Goal: Information Seeking & Learning: Learn about a topic

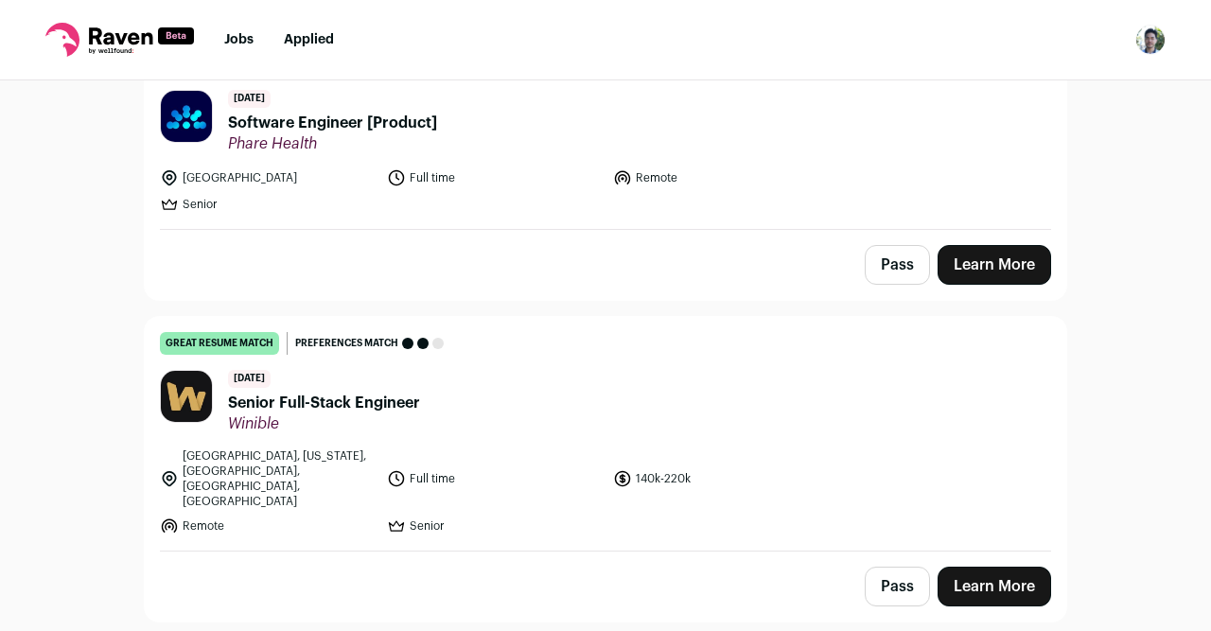
scroll to position [245, 0]
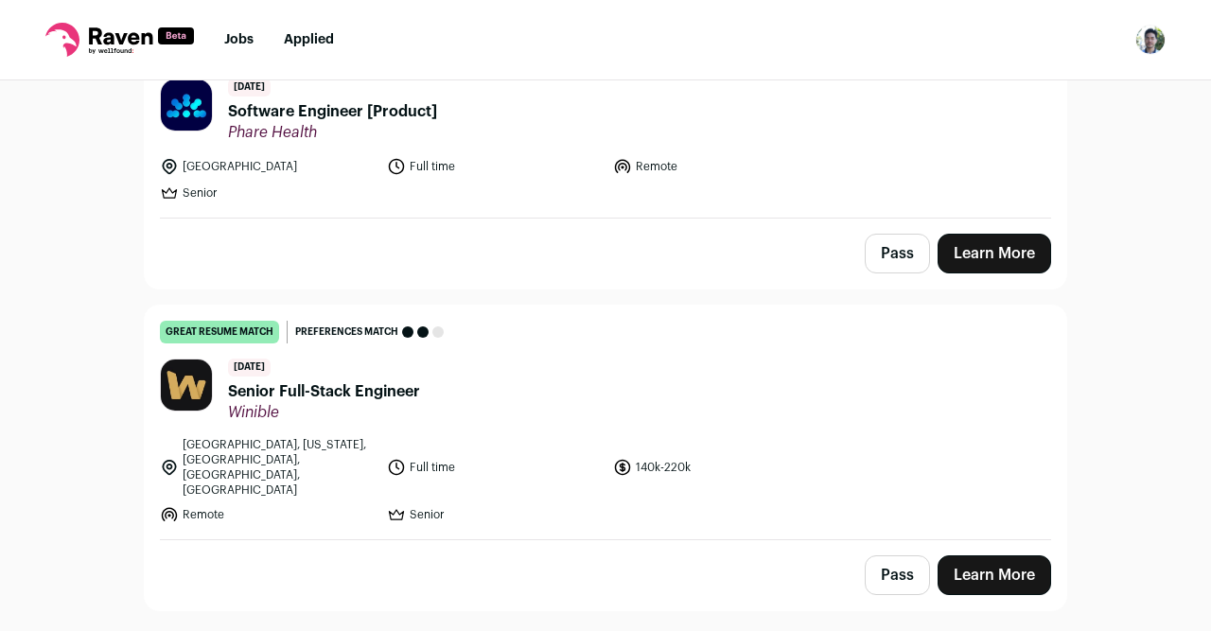
click at [404, 117] on span "Software Engineer [Product]" at bounding box center [332, 111] width 209 height 23
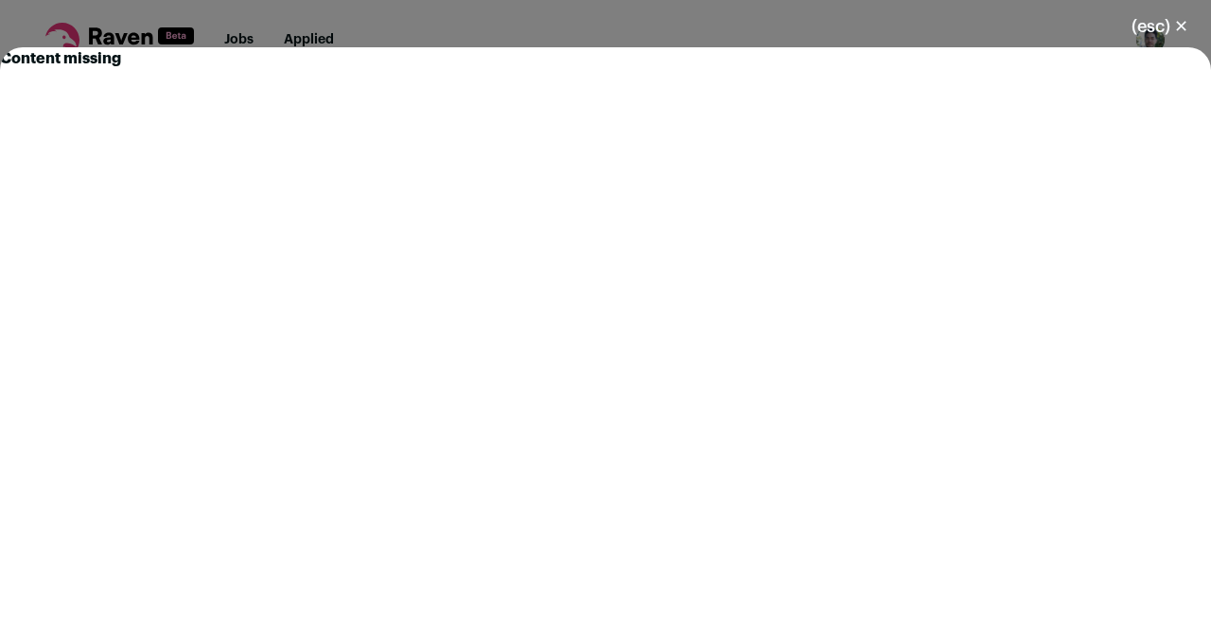
click at [1145, 26] on button "(esc) ✕" at bounding box center [1159, 27] width 102 height 42
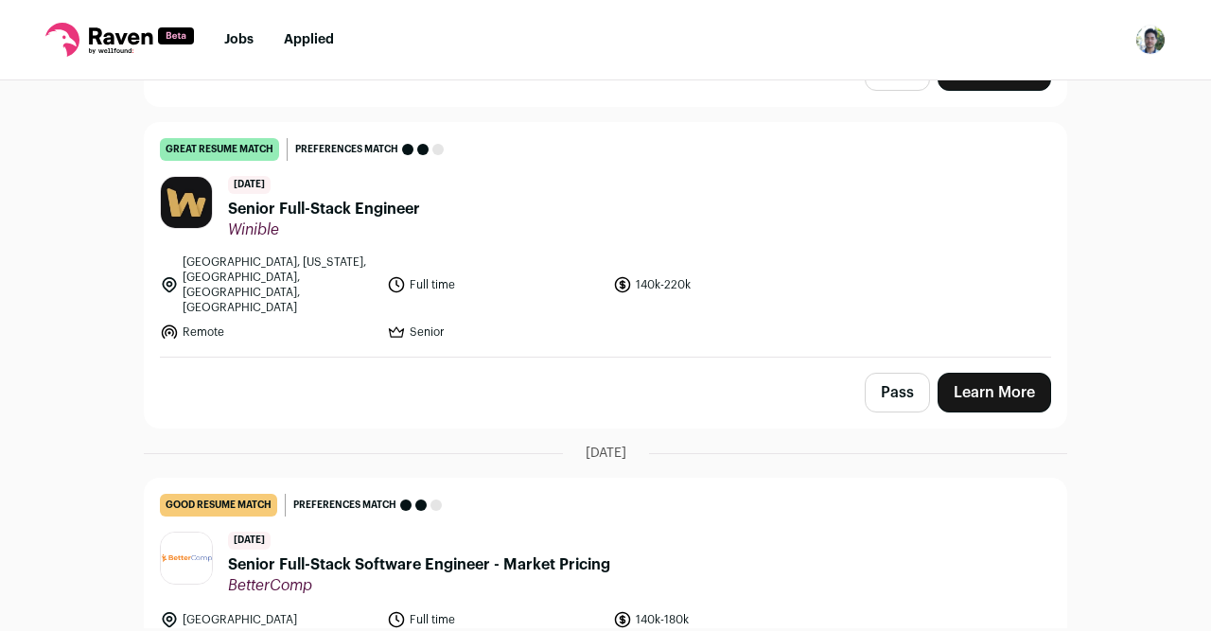
scroll to position [427, 0]
click at [1014, 373] on link "Learn More" at bounding box center [993, 393] width 113 height 40
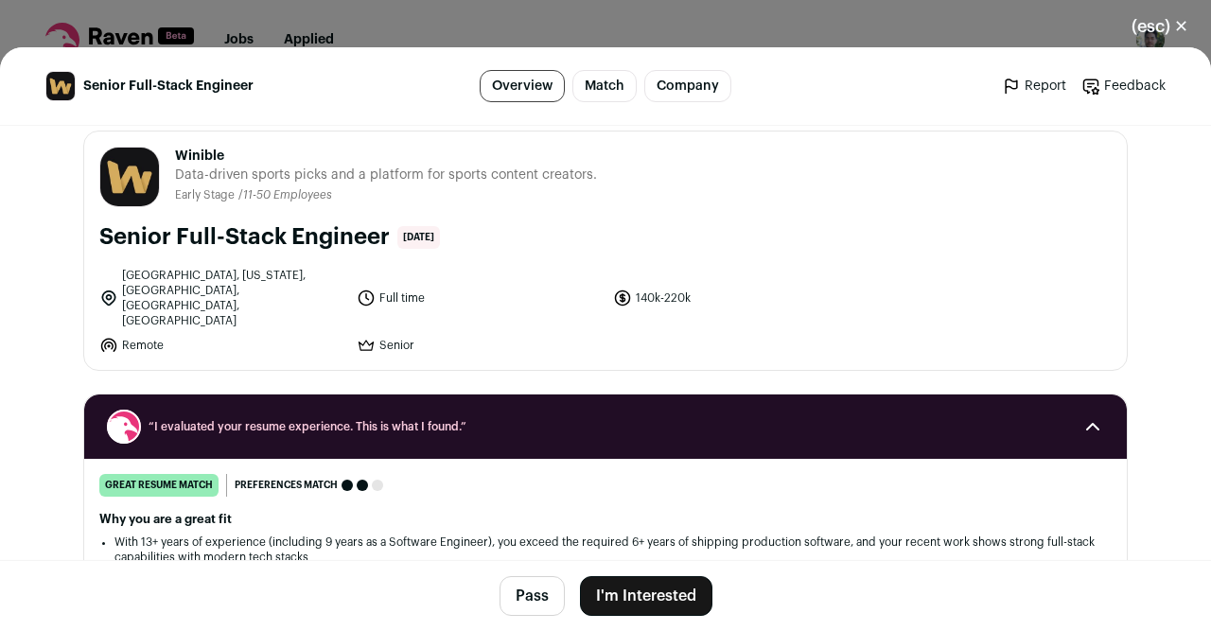
scroll to position [0, 0]
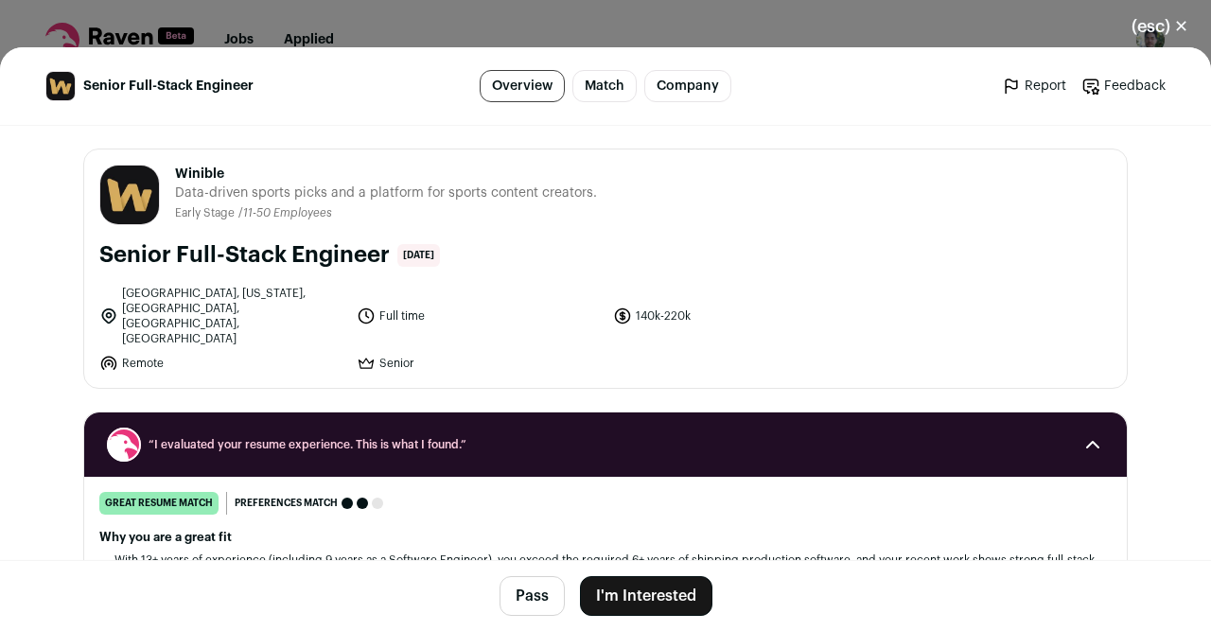
click at [1157, 24] on button "(esc) ✕" at bounding box center [1159, 27] width 102 height 42
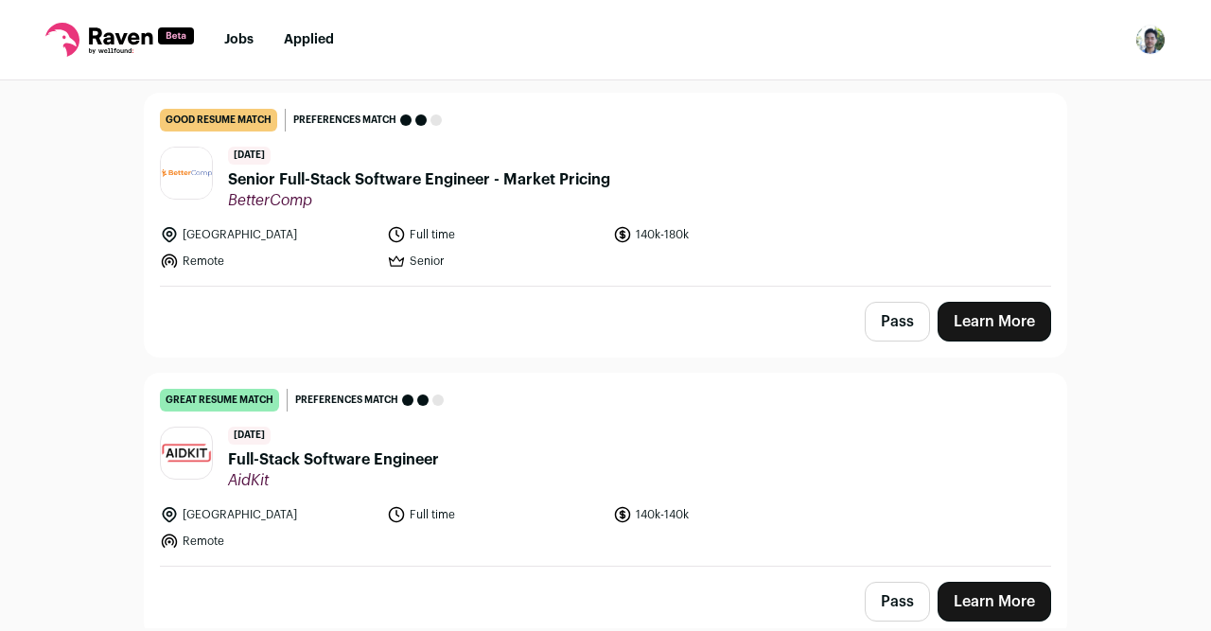
scroll to position [963, 0]
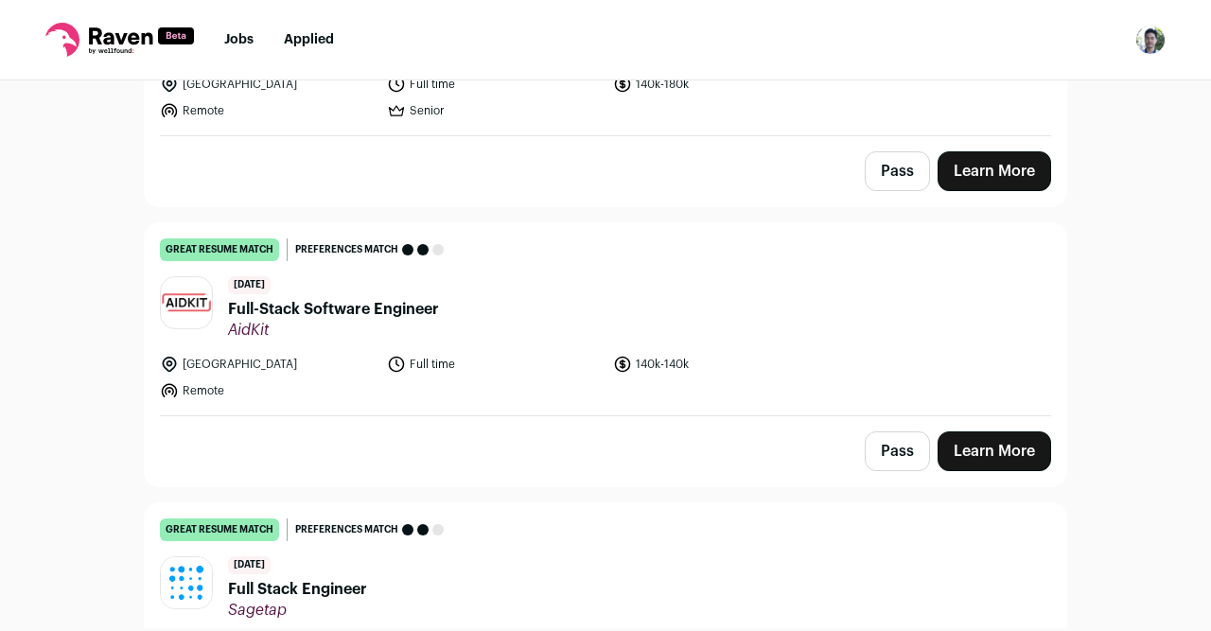
click at [637, 229] on link "great resume match You meet the must-have requirements, the nice-to-have requir…" at bounding box center [605, 319] width 921 height 192
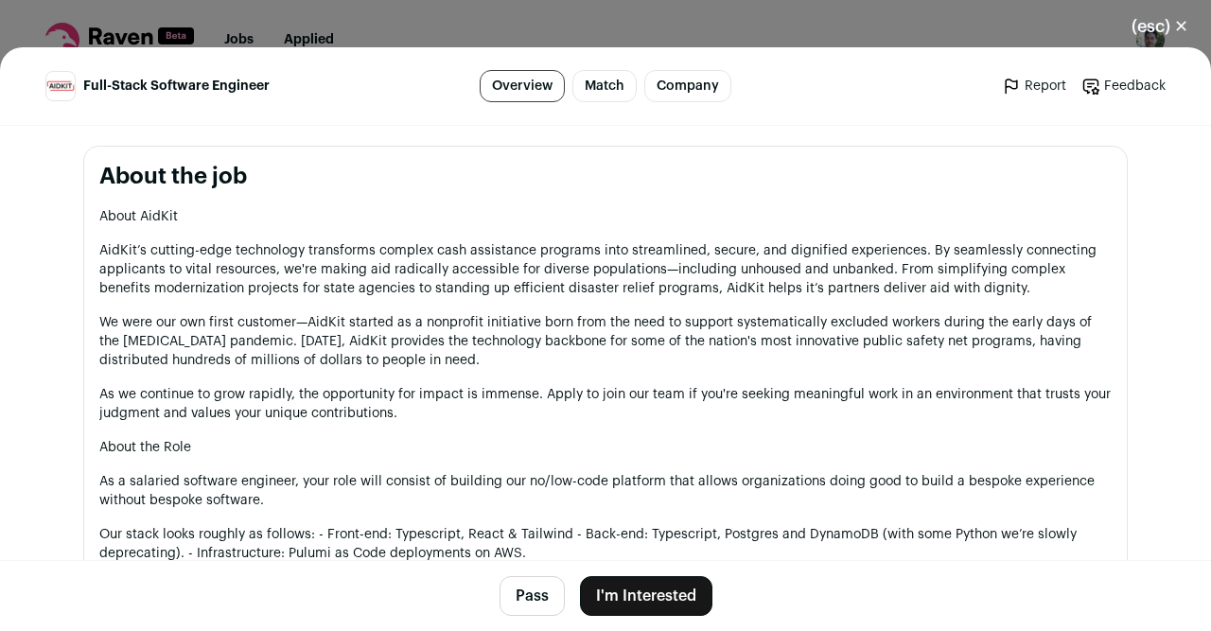
scroll to position [1038, 0]
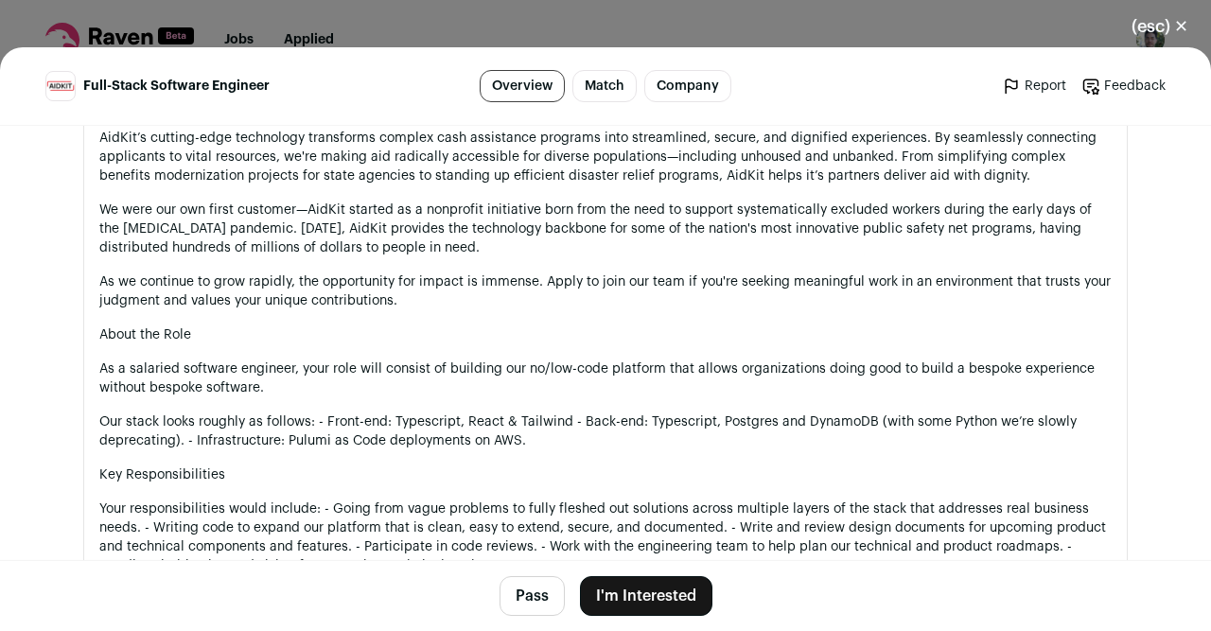
click at [1159, 26] on button "(esc) ✕" at bounding box center [1159, 27] width 102 height 42
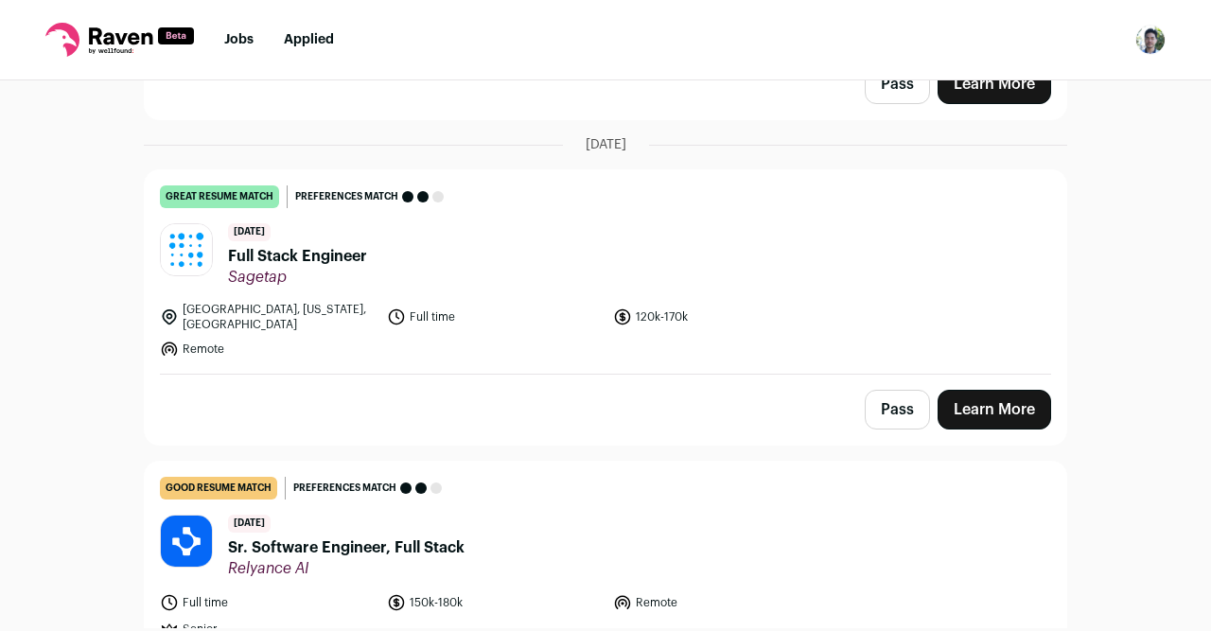
scroll to position [2179, 0]
